Goal: Task Accomplishment & Management: Manage account settings

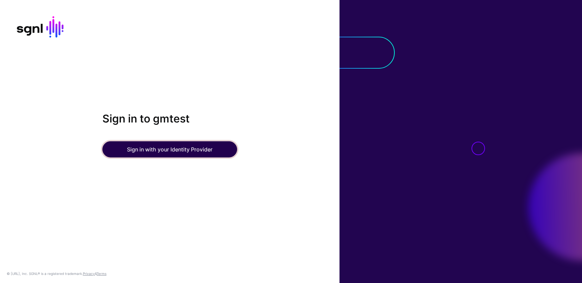
click at [143, 153] on button "Sign in with your Identity Provider" at bounding box center [169, 150] width 135 height 16
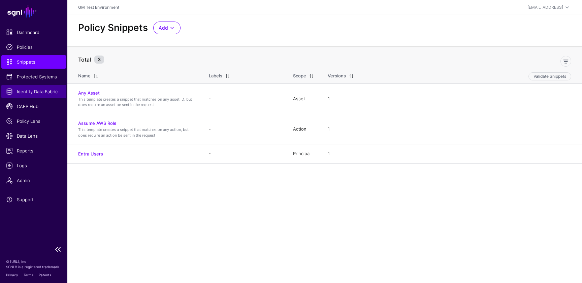
click at [32, 95] on span "Identity Data Fabric" at bounding box center [33, 91] width 55 height 7
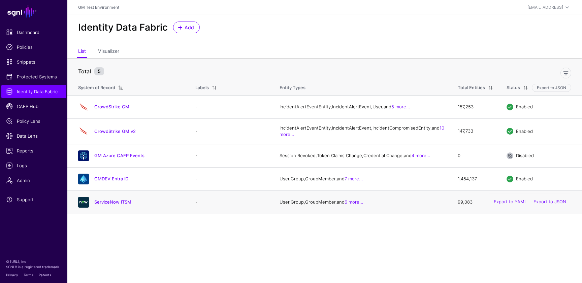
click at [111, 205] on h4 "ServiceNow ITSM" at bounding box center [138, 202] width 88 height 6
click at [112, 205] on link "ServiceNow ITSM" at bounding box center [112, 202] width 37 height 5
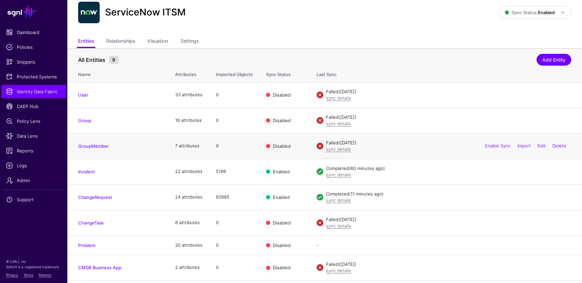
scroll to position [26, 0]
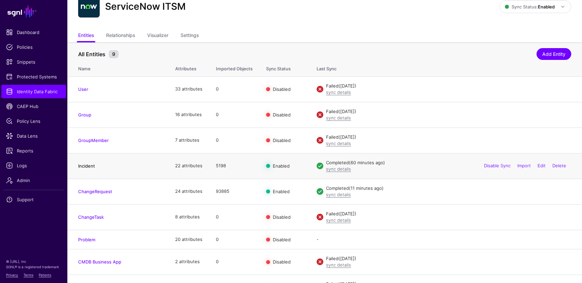
click at [87, 164] on link "Incident" at bounding box center [86, 165] width 17 height 5
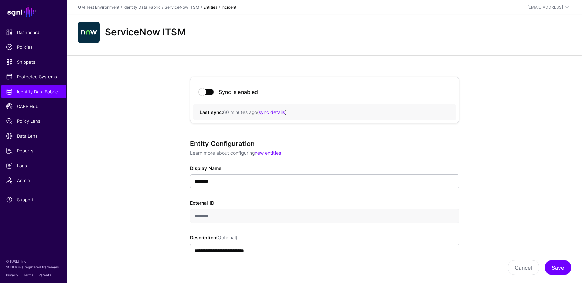
scroll to position [2, 0]
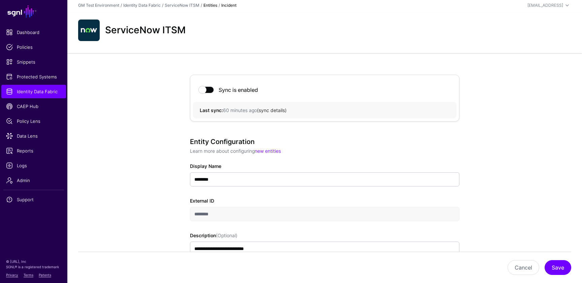
click at [271, 111] on link "sync details" at bounding box center [272, 111] width 26 height 6
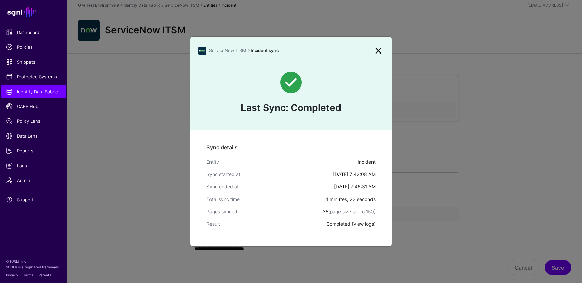
click at [362, 224] on link "View logs" at bounding box center [364, 224] width 21 height 6
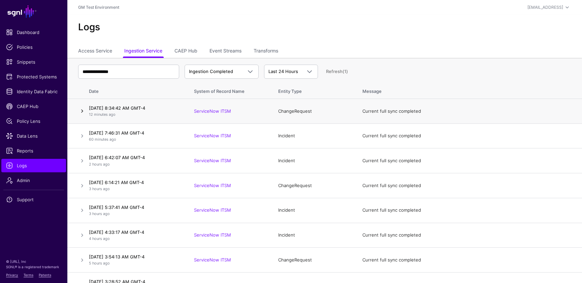
click at [83, 111] on link at bounding box center [82, 111] width 8 height 8
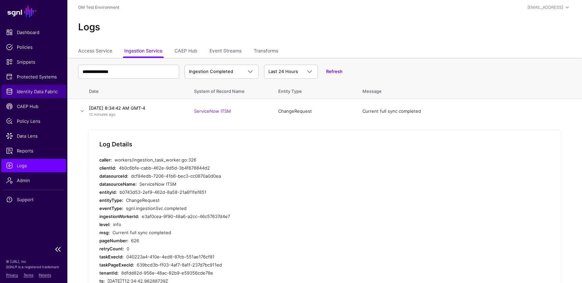
click at [26, 94] on span "Identity Data Fabric" at bounding box center [33, 91] width 55 height 7
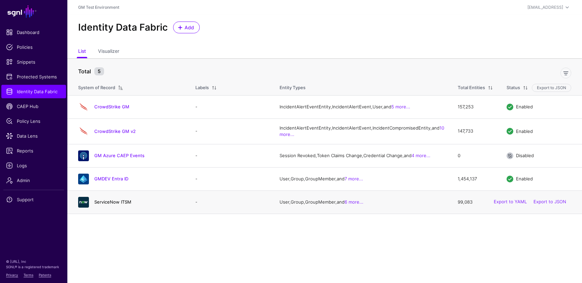
click at [113, 205] on link "ServiceNow ITSM" at bounding box center [112, 202] width 37 height 5
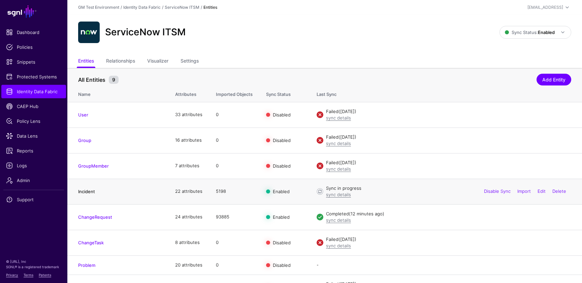
click at [87, 190] on link "Incident" at bounding box center [86, 191] width 17 height 5
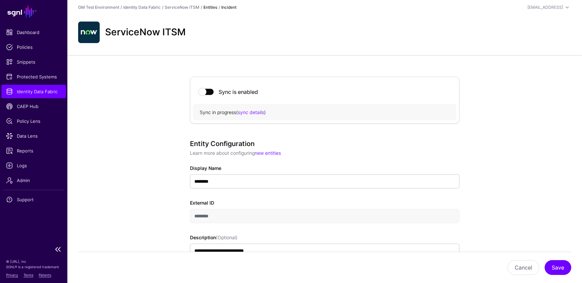
click at [27, 93] on span "Identity Data Fabric" at bounding box center [33, 91] width 55 height 7
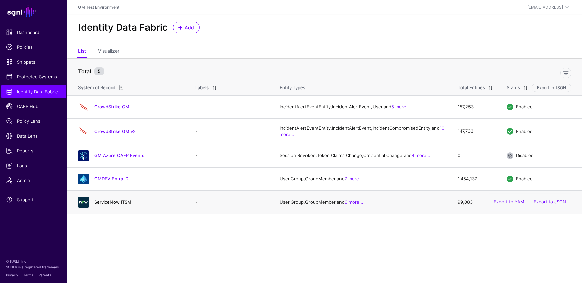
click at [110, 205] on link "ServiceNow ITSM" at bounding box center [112, 202] width 37 height 5
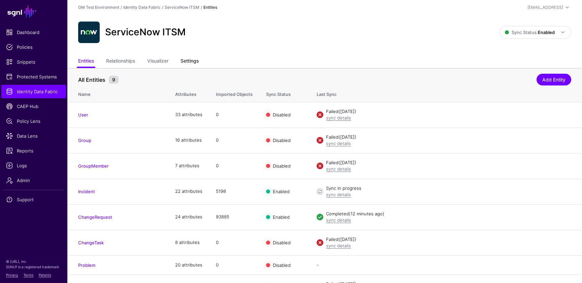
click at [188, 62] on link "Settings" at bounding box center [190, 61] width 18 height 13
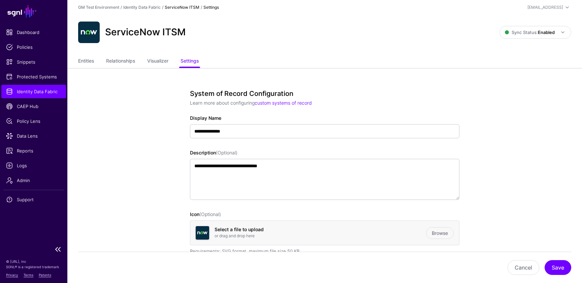
click at [34, 92] on span "Identity Data Fabric" at bounding box center [33, 91] width 55 height 7
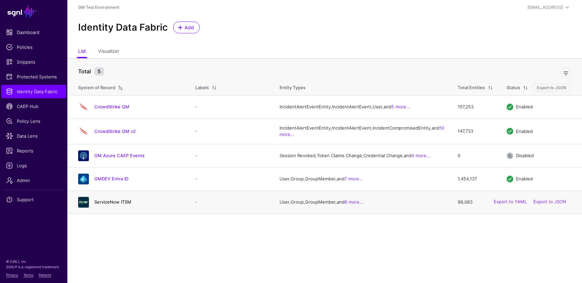
click at [111, 205] on link "ServiceNow ITSM" at bounding box center [112, 202] width 37 height 5
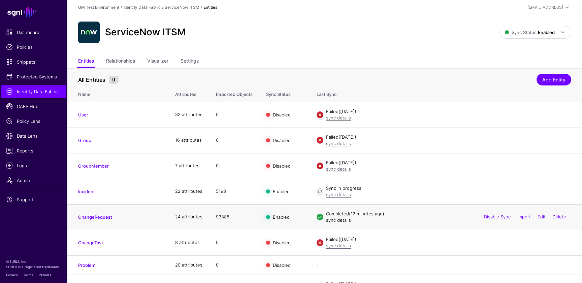
click at [333, 222] on link "sync details" at bounding box center [338, 220] width 25 height 5
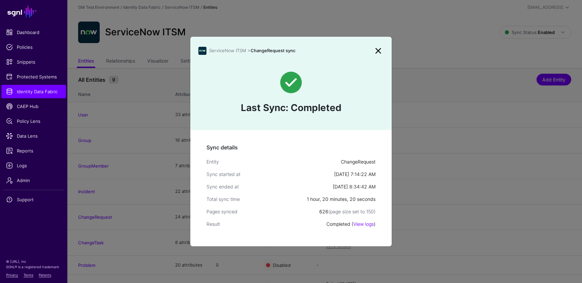
click at [378, 50] on link at bounding box center [378, 50] width 11 height 11
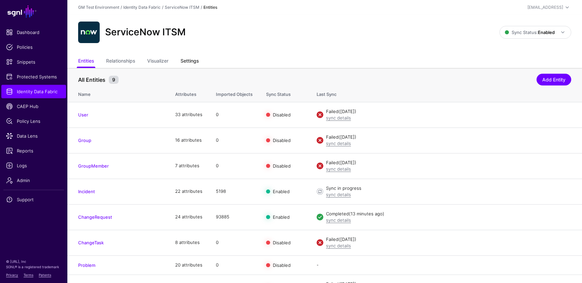
click at [193, 58] on link "Settings" at bounding box center [190, 61] width 18 height 13
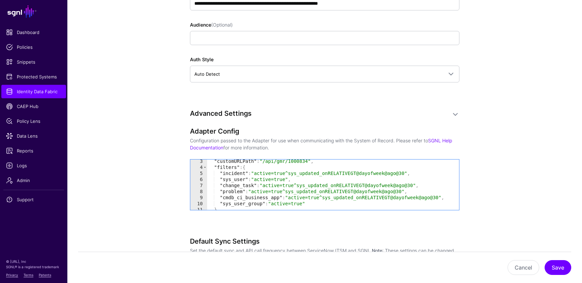
scroll to position [13, 0]
type textarea "**********"
click at [256, 168] on div ""customURLPath" : "/api/gmr/1000834" , "filters" : { "incident" : "active=true^…" at bounding box center [333, 189] width 252 height 63
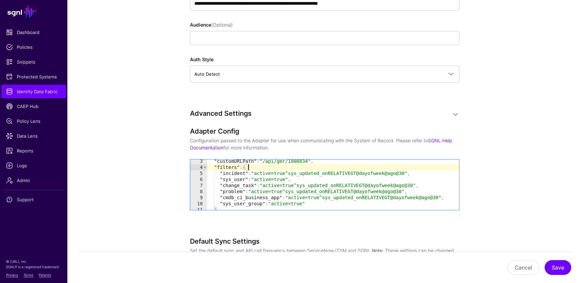
scroll to position [0, 0]
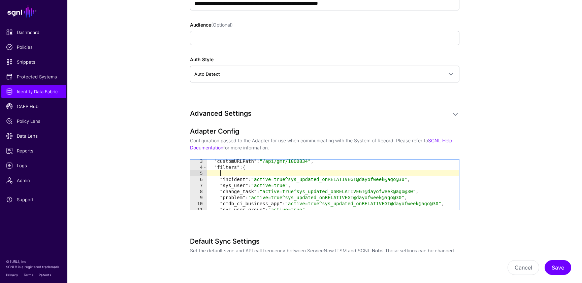
paste textarea "**********"
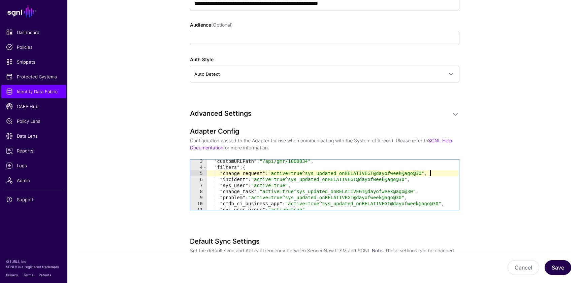
type textarea "**********"
click at [559, 268] on button "Save" at bounding box center [558, 268] width 27 height 15
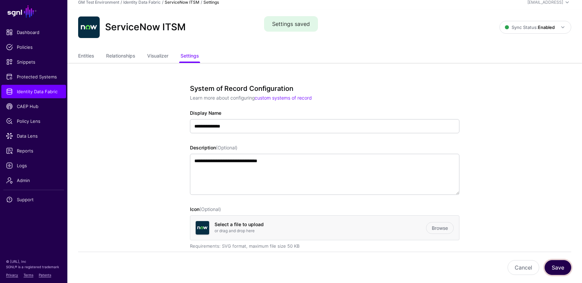
scroll to position [0, 0]
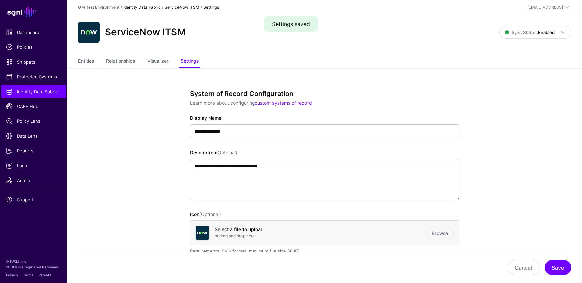
click at [147, 7] on link "Identity Data Fabric" at bounding box center [141, 7] width 37 height 5
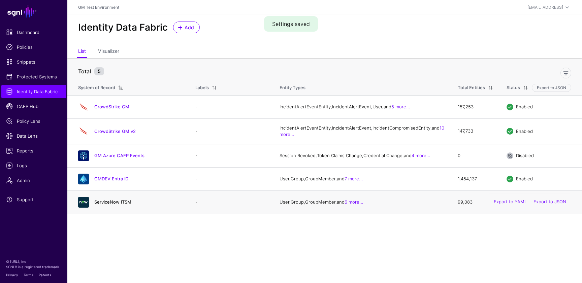
click at [107, 205] on link "ServiceNow ITSM" at bounding box center [112, 202] width 37 height 5
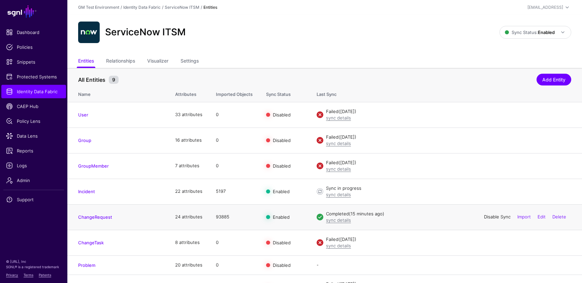
click at [489, 218] on link "Disable Sync" at bounding box center [497, 216] width 27 height 5
click at [491, 216] on link "Enable Sync" at bounding box center [498, 216] width 26 height 5
click at [340, 220] on link "sync details" at bounding box center [338, 220] width 25 height 5
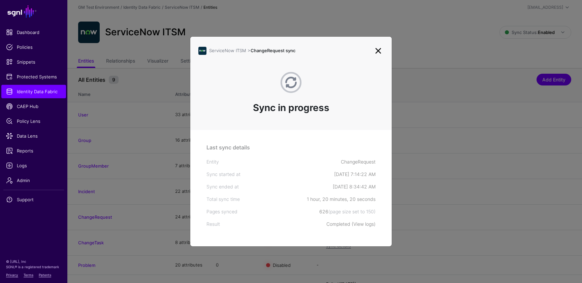
click at [360, 224] on link "View logs" at bounding box center [364, 224] width 21 height 6
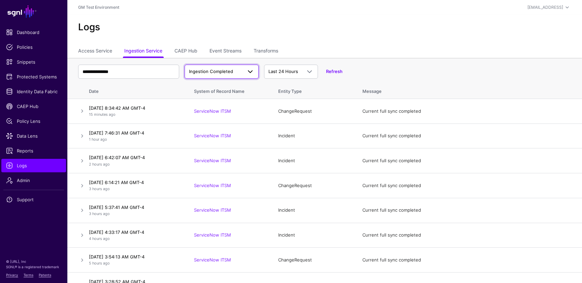
click at [250, 69] on span at bounding box center [250, 72] width 8 height 8
click at [208, 98] on span "Ingestion Completed" at bounding box center [212, 97] width 44 height 5
click at [219, 71] on span "Ingestion Completed" at bounding box center [211, 71] width 44 height 5
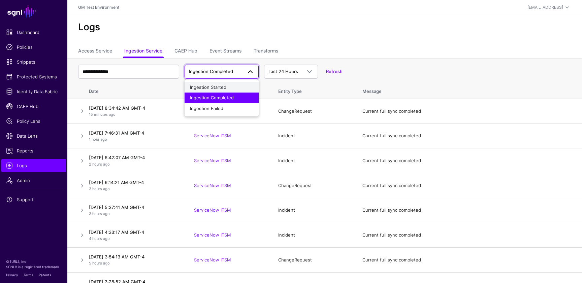
click at [217, 85] on span "Ingestion Started" at bounding box center [208, 87] width 36 height 5
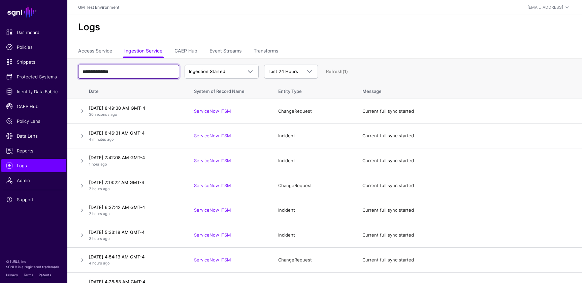
drag, startPoint x: 165, startPoint y: 74, endPoint x: 83, endPoint y: 63, distance: 82.7
click at [83, 63] on div "**********" at bounding box center [324, 72] width 493 height 20
type input "**********"
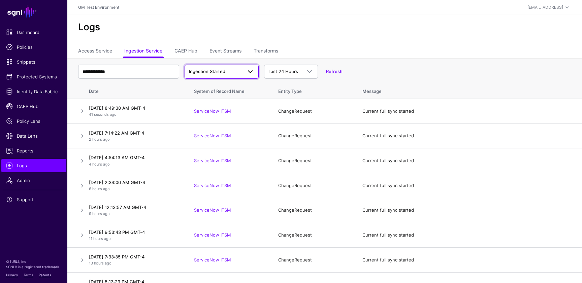
click at [243, 75] on span at bounding box center [248, 72] width 12 height 8
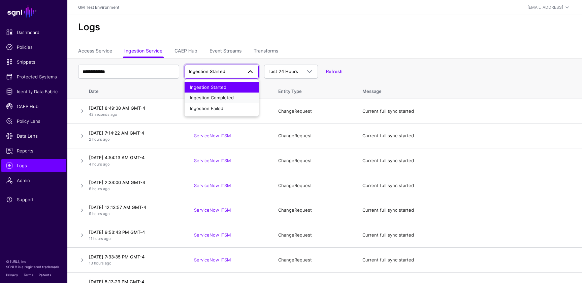
click at [232, 96] on span "Ingestion Completed" at bounding box center [212, 97] width 44 height 5
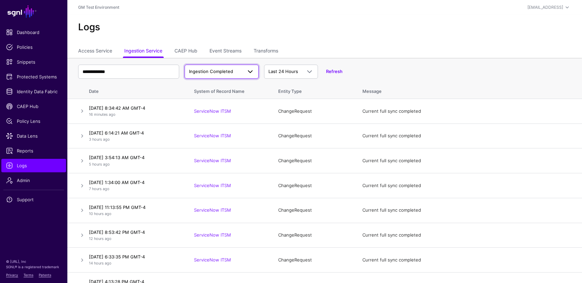
click at [248, 74] on span at bounding box center [250, 72] width 8 height 8
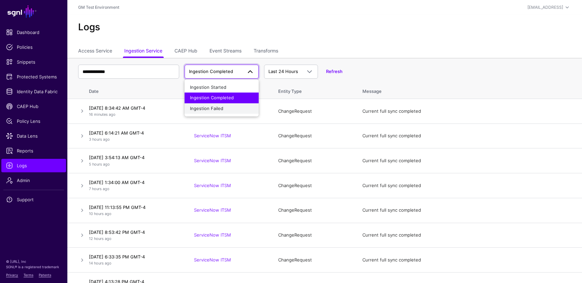
click at [233, 109] on div "Ingestion Failed" at bounding box center [221, 108] width 63 height 7
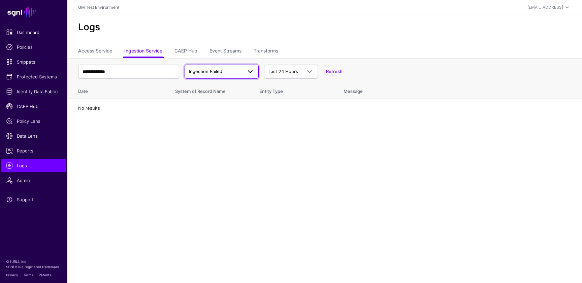
click at [247, 72] on span at bounding box center [250, 72] width 8 height 8
click at [227, 87] on div "Ingestion Started" at bounding box center [221, 87] width 63 height 7
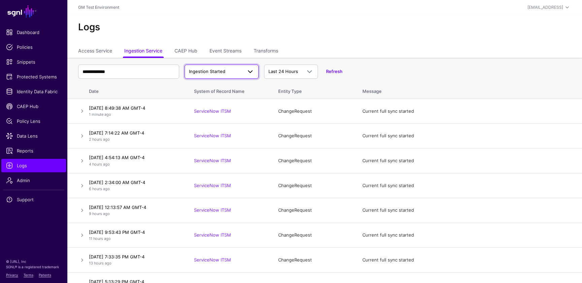
click at [240, 72] on span "Ingestion Started" at bounding box center [215, 71] width 53 height 7
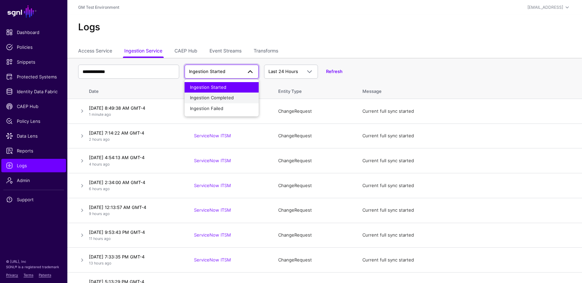
click at [212, 98] on span "Ingestion Completed" at bounding box center [212, 97] width 44 height 5
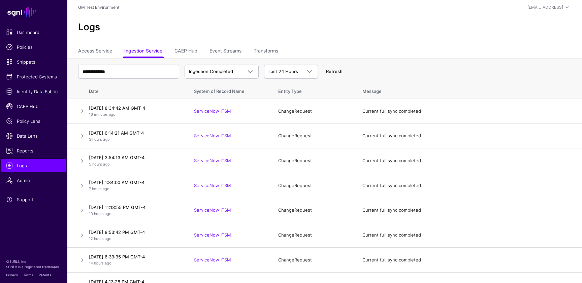
click at [330, 72] on link "Refresh" at bounding box center [334, 71] width 17 height 5
click at [332, 72] on link "Refresh" at bounding box center [334, 71] width 17 height 5
click at [338, 70] on link "Refresh" at bounding box center [334, 71] width 17 height 5
click at [247, 71] on span at bounding box center [250, 72] width 8 height 8
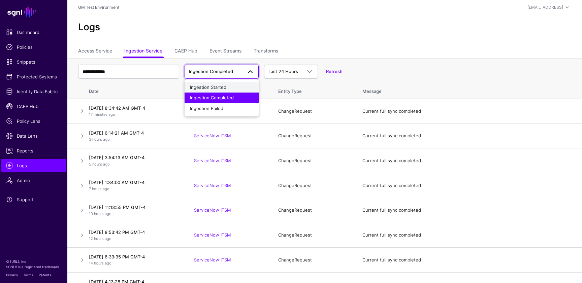
click at [227, 83] on button "Ingestion Started" at bounding box center [222, 87] width 74 height 11
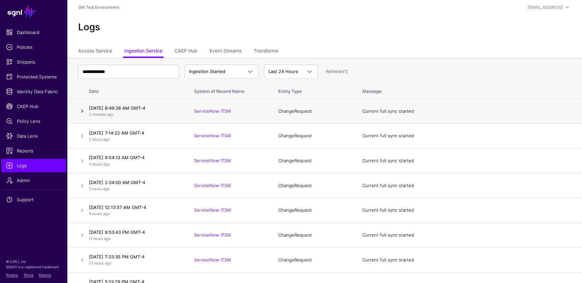
click at [83, 110] on link at bounding box center [82, 111] width 8 height 8
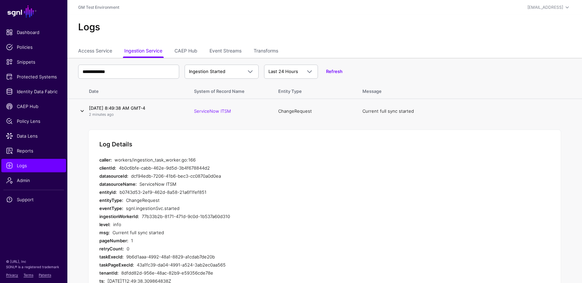
click at [82, 110] on link at bounding box center [82, 111] width 8 height 8
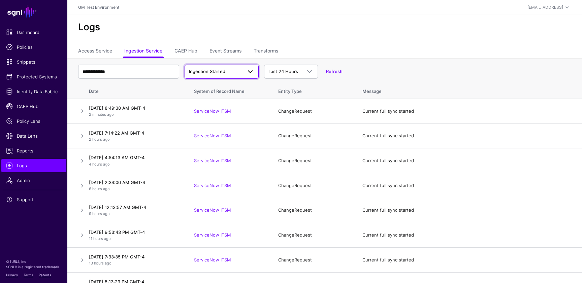
click at [239, 72] on span "Ingestion Started" at bounding box center [215, 71] width 53 height 7
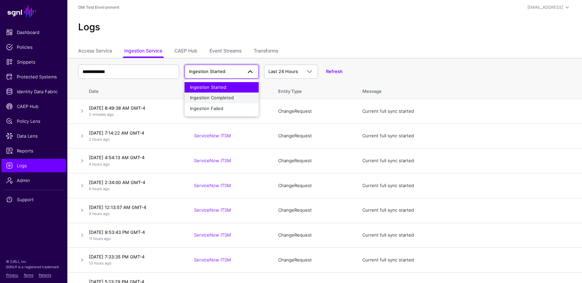
click at [235, 96] on div "Ingestion Completed" at bounding box center [221, 98] width 63 height 7
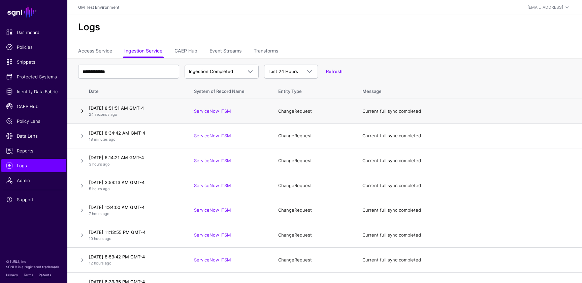
click at [83, 111] on link at bounding box center [82, 111] width 8 height 8
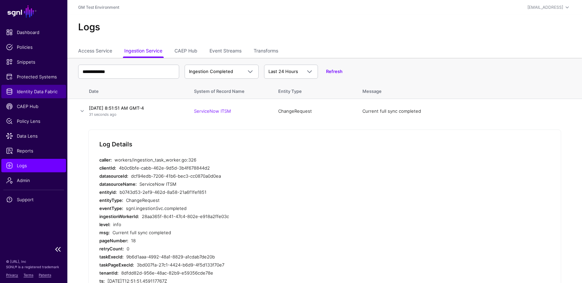
click at [22, 91] on span "Identity Data Fabric" at bounding box center [33, 91] width 55 height 7
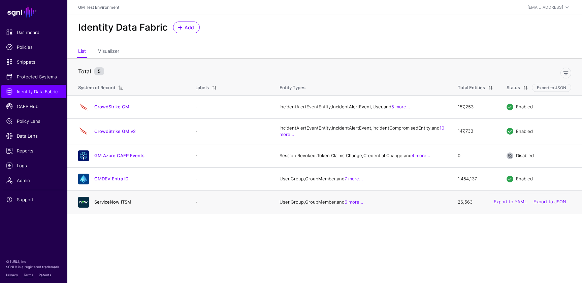
click at [114, 205] on link "ServiceNow ITSM" at bounding box center [112, 202] width 37 height 5
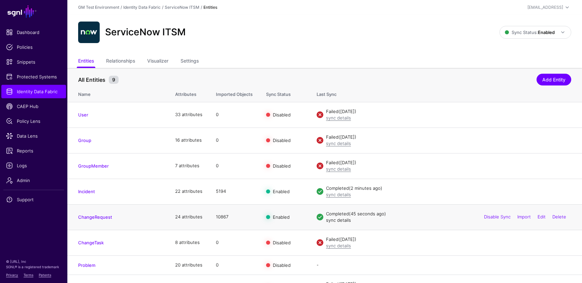
click at [333, 222] on link "sync details" at bounding box center [338, 220] width 25 height 5
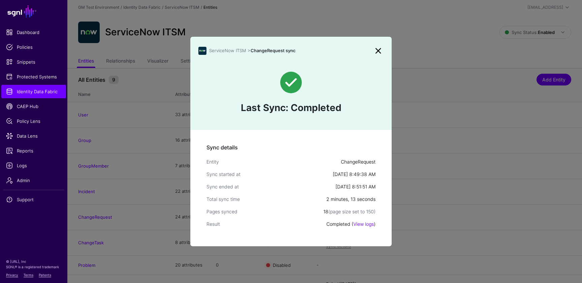
click at [378, 49] on link at bounding box center [378, 50] width 11 height 11
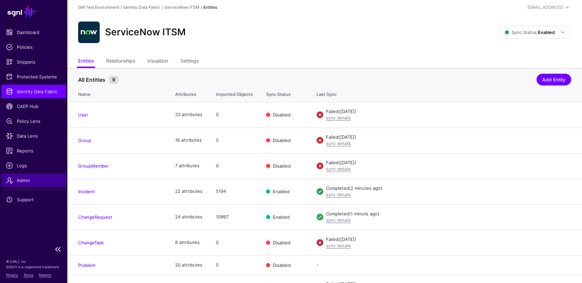
click at [20, 184] on link "Admin" at bounding box center [33, 180] width 65 height 13
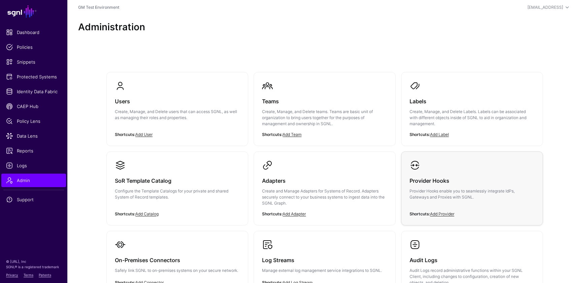
click at [487, 186] on div "Provider Hooks Provider Hooks enable you to seamlessly integrate IdPs, Gateways…" at bounding box center [472, 191] width 125 height 40
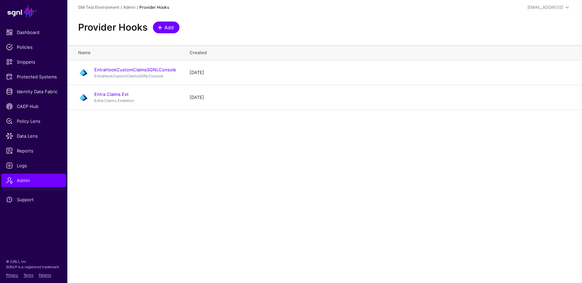
click at [165, 26] on span "Add" at bounding box center [169, 27] width 11 height 7
